Goal: Information Seeking & Learning: Check status

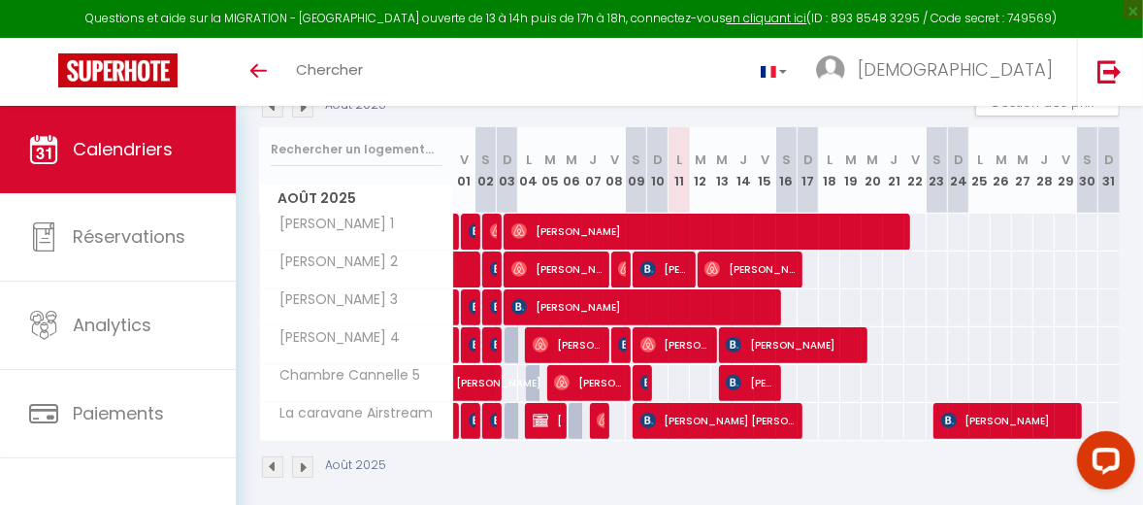
scroll to position [250, 0]
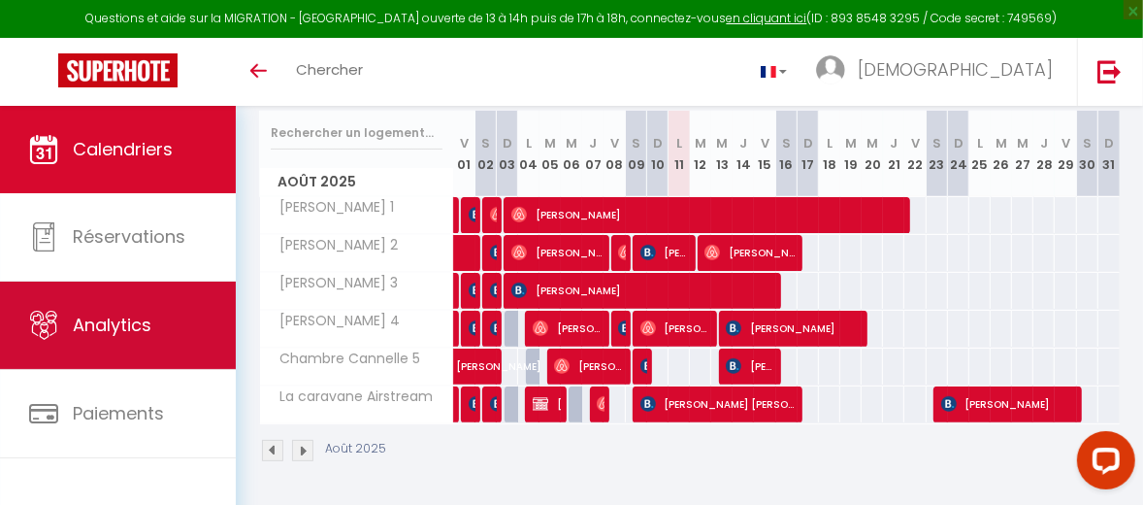
click at [158, 334] on link "Analytics" at bounding box center [118, 324] width 236 height 87
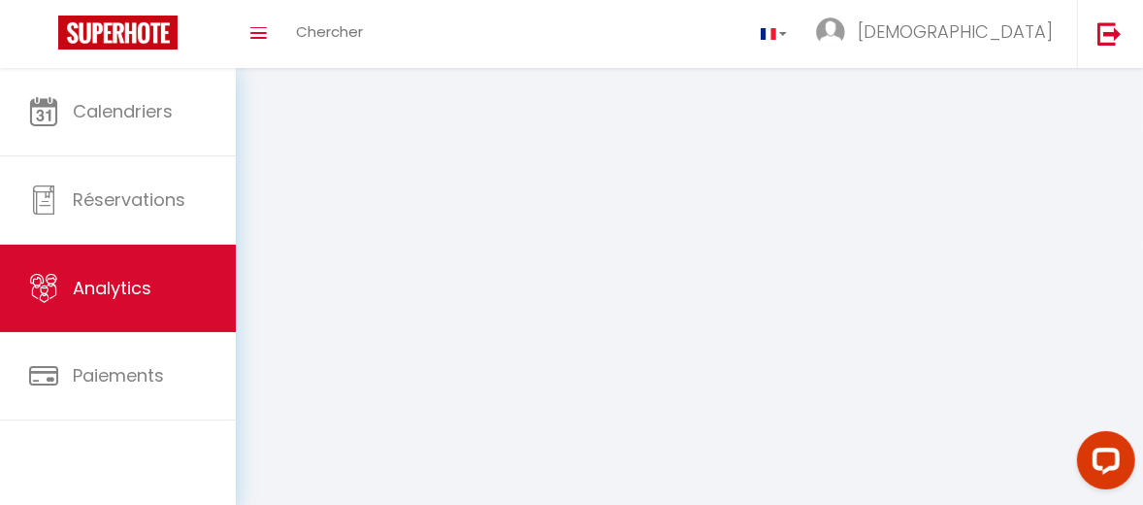
select select "2025"
select select "8"
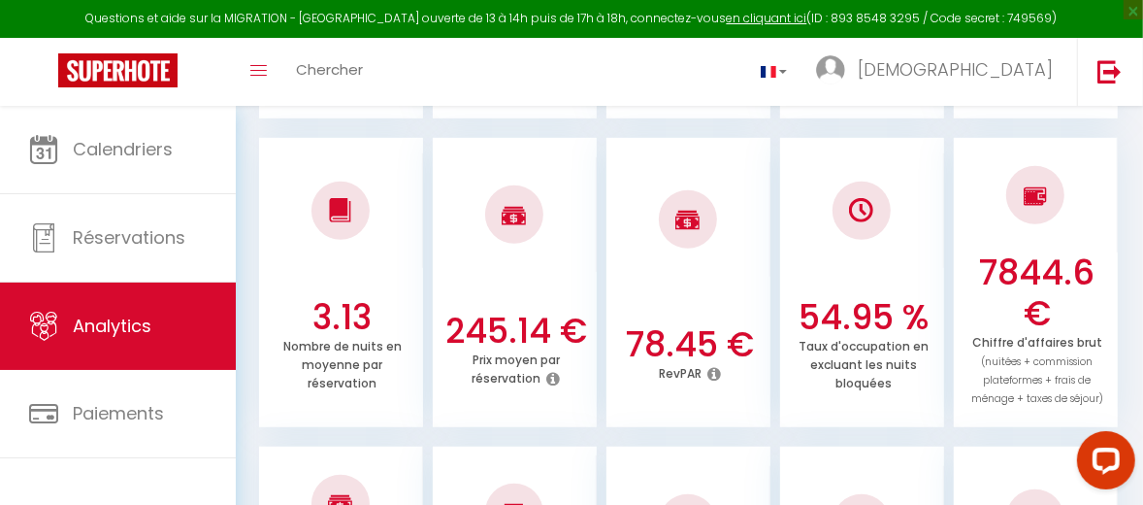
scroll to position [582, 0]
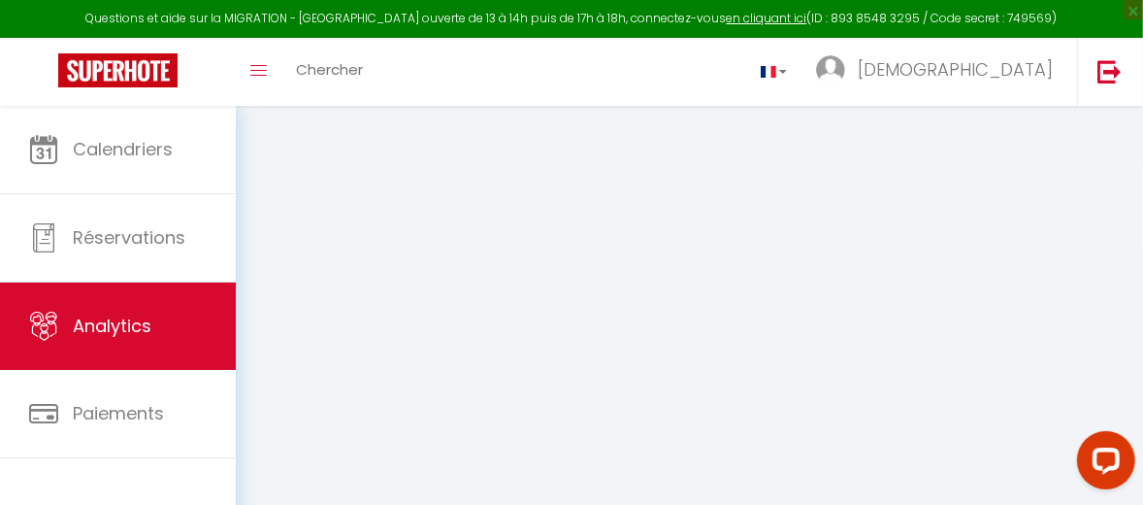
select select "2025"
select select "8"
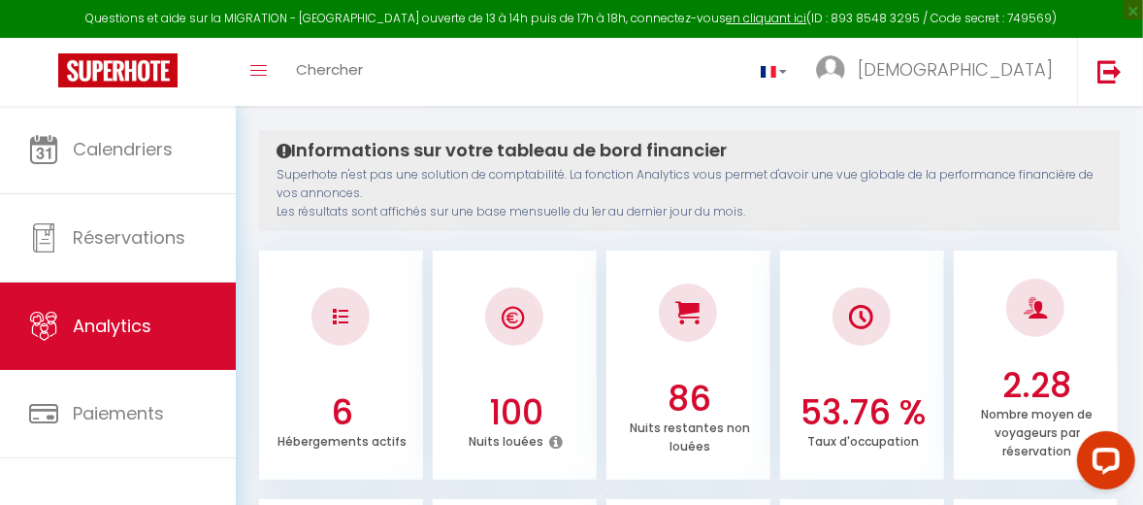
scroll to position [25, 0]
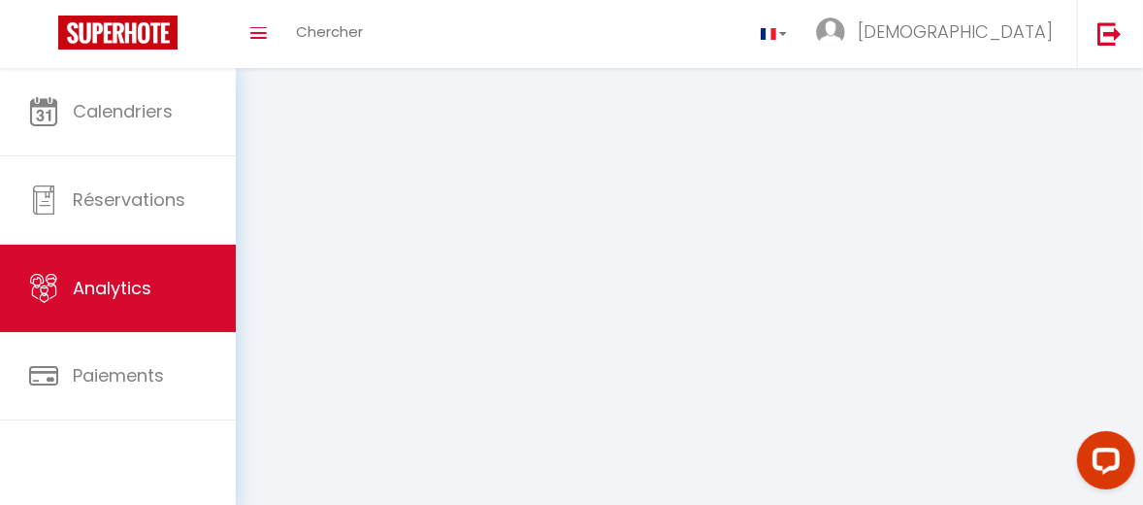
select select "2025"
select select "8"
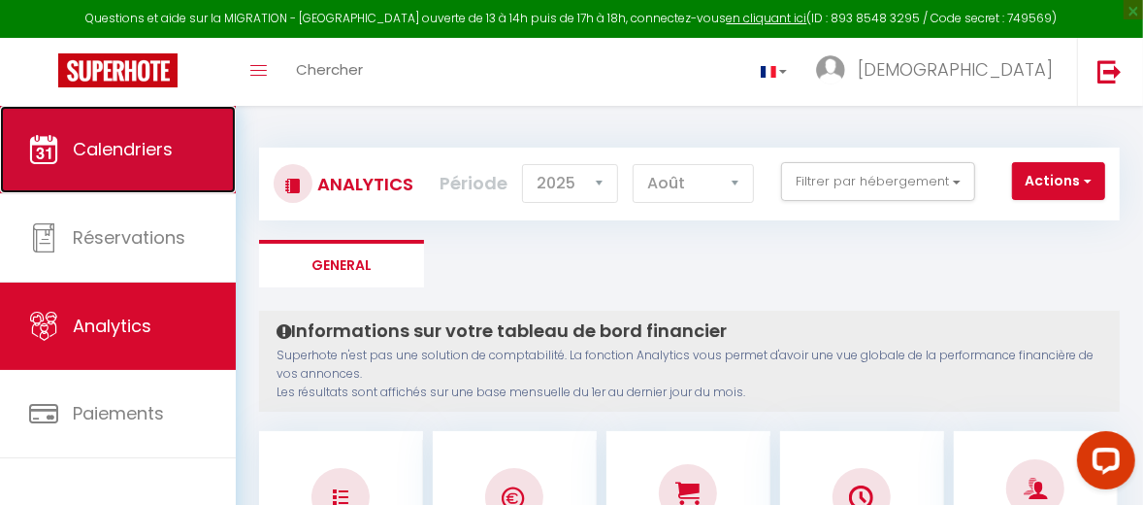
click at [136, 161] on link "Calendriers" at bounding box center [118, 149] width 236 height 87
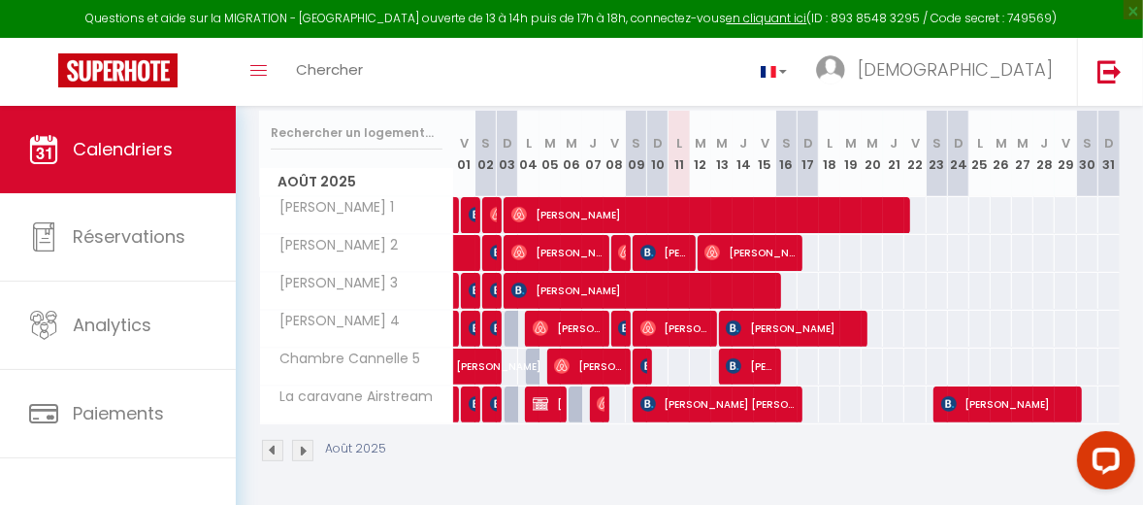
scroll to position [250, 0]
